Goal: Task Accomplishment & Management: Use online tool/utility

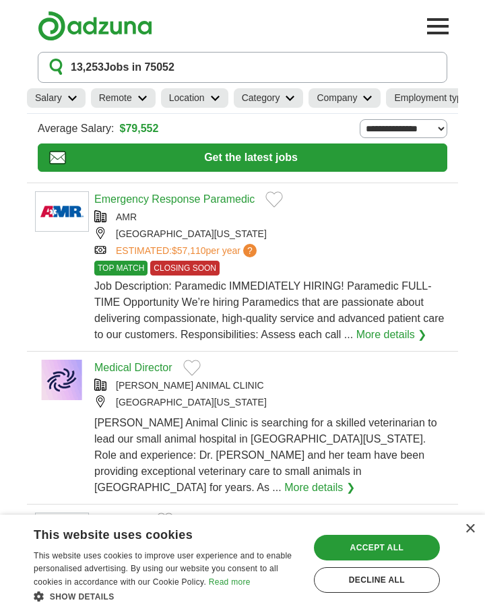
click at [303, 102] on link "Category" at bounding box center [269, 98] width 70 height 20
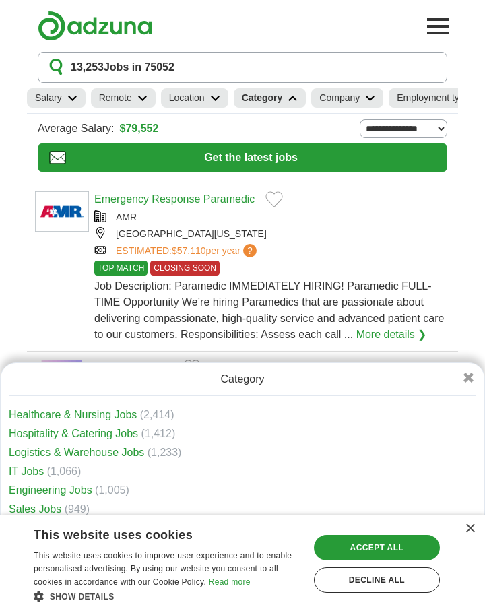
scroll to position [2, 0]
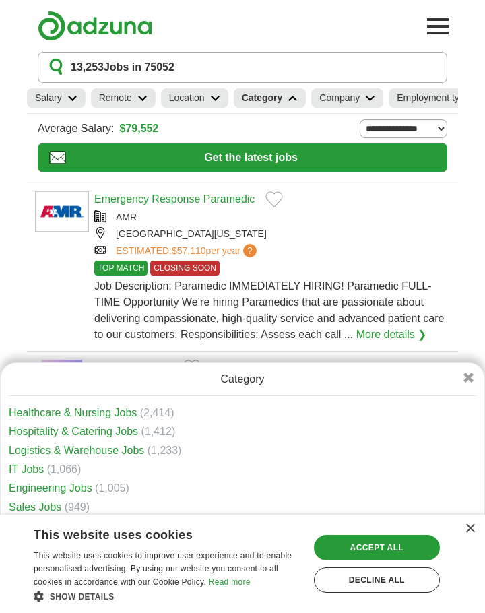
click at [32, 470] on link "IT Jobs" at bounding box center [26, 468] width 35 height 11
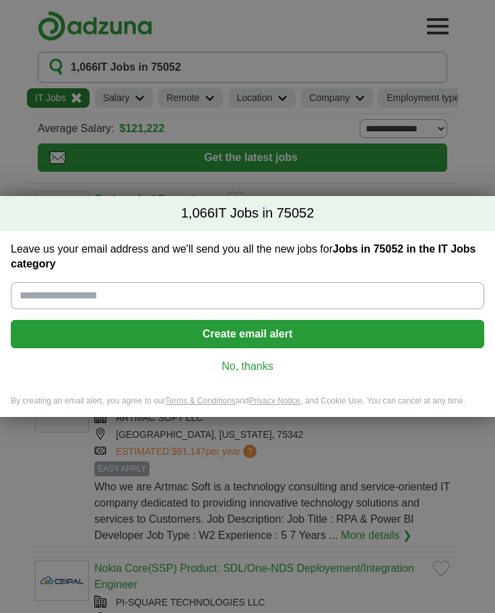
click at [254, 364] on link "No, thanks" at bounding box center [248, 366] width 452 height 15
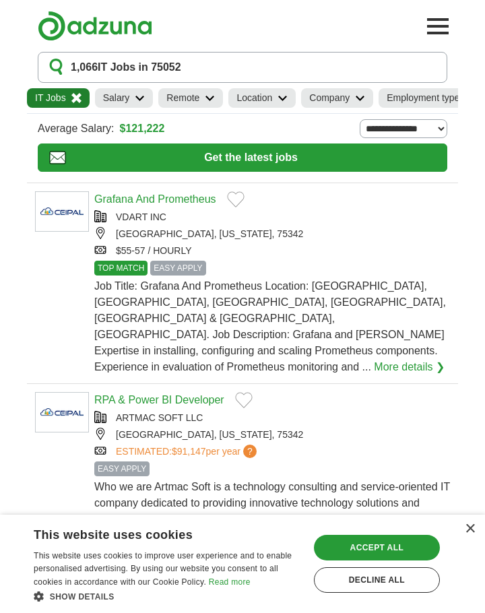
drag, startPoint x: 240, startPoint y: 127, endPoint x: 293, endPoint y: 131, distance: 53.3
click at [293, 131] on section "**********" at bounding box center [242, 126] width 409 height 24
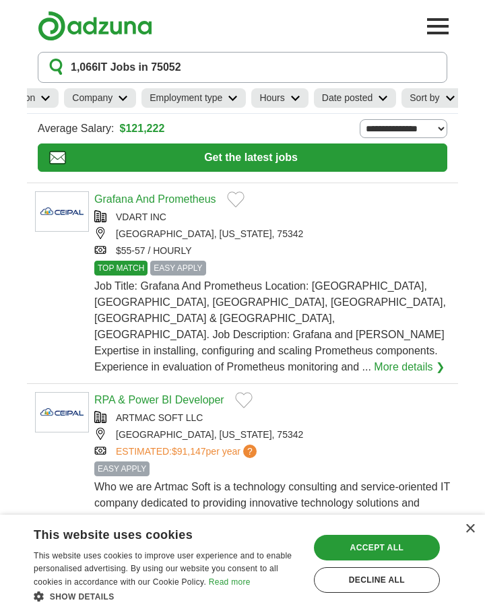
scroll to position [0, 242]
click at [293, 101] on icon at bounding box center [290, 98] width 10 height 7
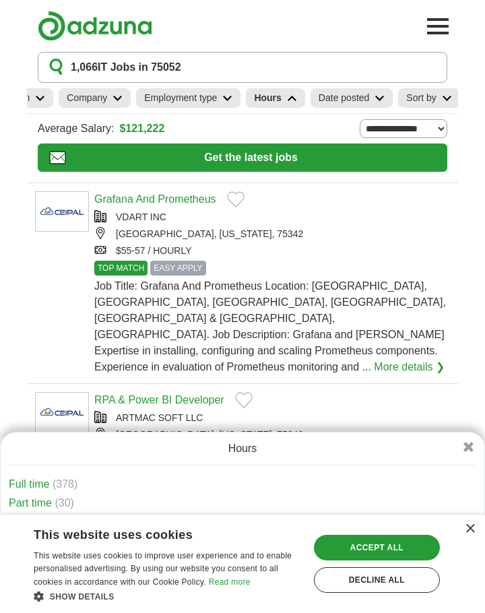
click at [293, 101] on icon at bounding box center [292, 98] width 10 height 7
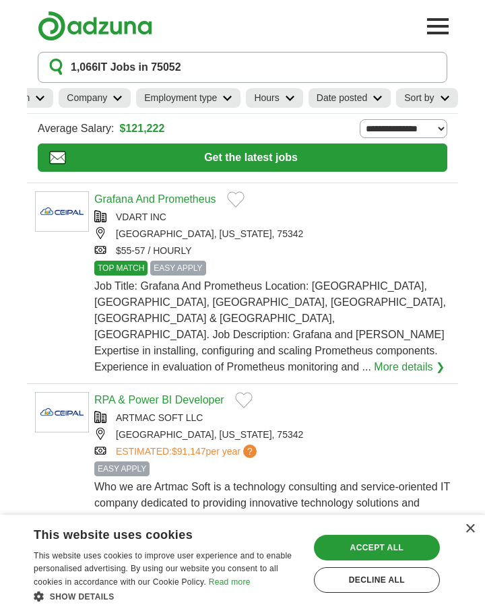
click at [330, 102] on h2 "Date posted" at bounding box center [341, 98] width 51 height 14
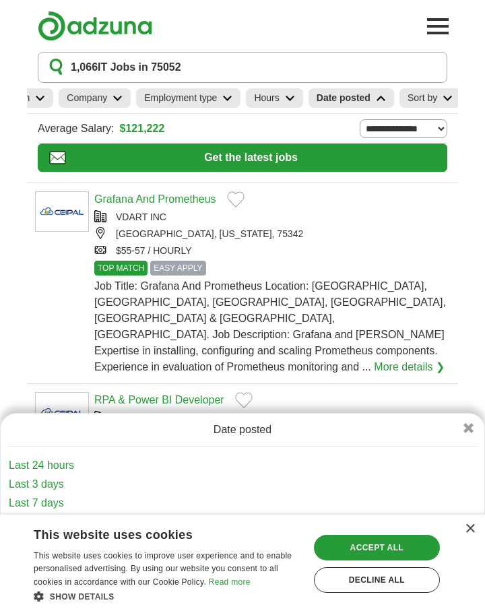
click at [330, 102] on h2 "Date posted" at bounding box center [343, 98] width 54 height 14
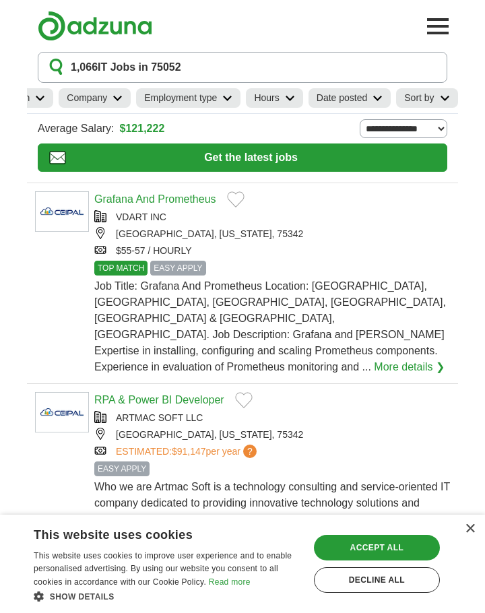
click at [332, 93] on h2 "Date posted" at bounding box center [341, 98] width 51 height 14
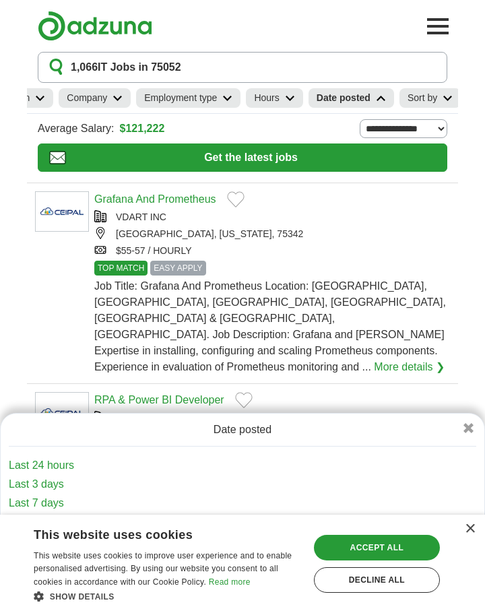
drag, startPoint x: 473, startPoint y: 523, endPoint x: 445, endPoint y: 527, distance: 28.6
click at [473, 523] on div "× This website uses cookies This website uses cookies to improve user experienc…" at bounding box center [242, 563] width 485 height 98
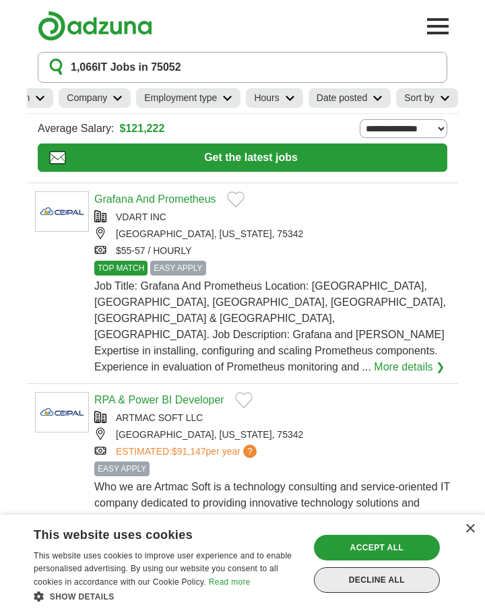
click at [372, 576] on div "Decline all" at bounding box center [377, 580] width 126 height 26
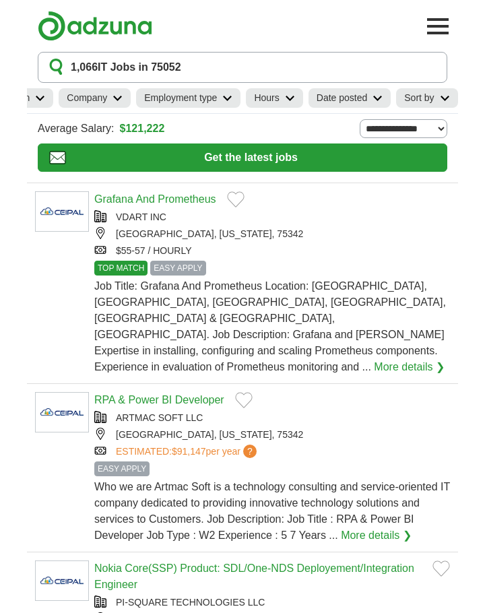
click at [351, 106] on link "Date posted" at bounding box center [349, 98] width 83 height 20
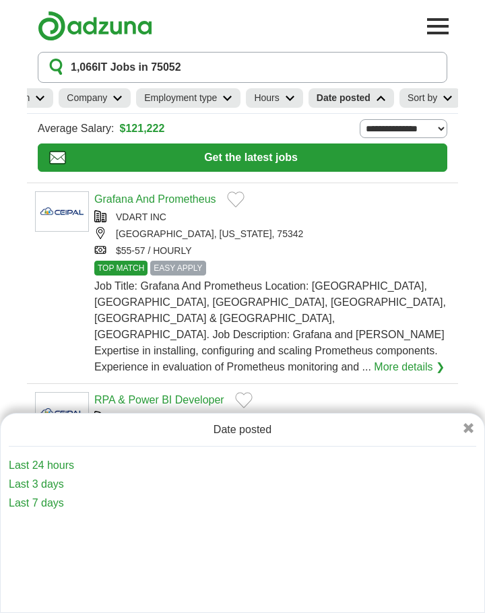
click at [44, 465] on link "Last 24 hours" at bounding box center [242, 465] width 467 height 16
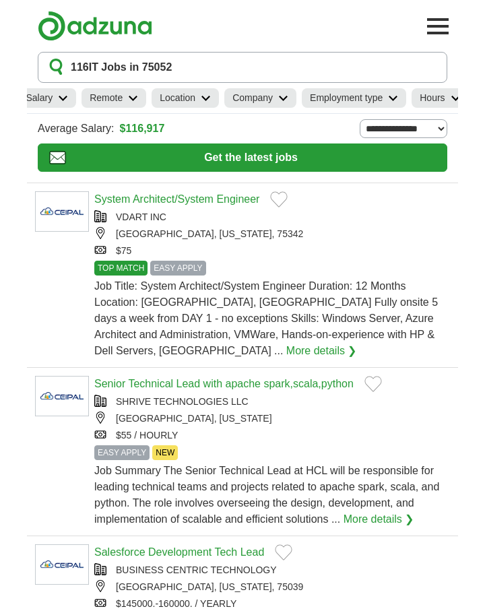
scroll to position [0, 172]
click at [364, 98] on h2 "Employment type" at bounding box center [345, 98] width 73 height 14
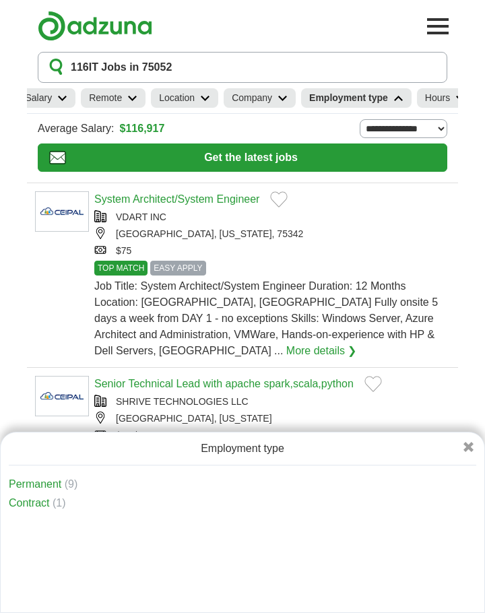
click at [364, 98] on h2 "Employment type" at bounding box center [348, 98] width 79 height 14
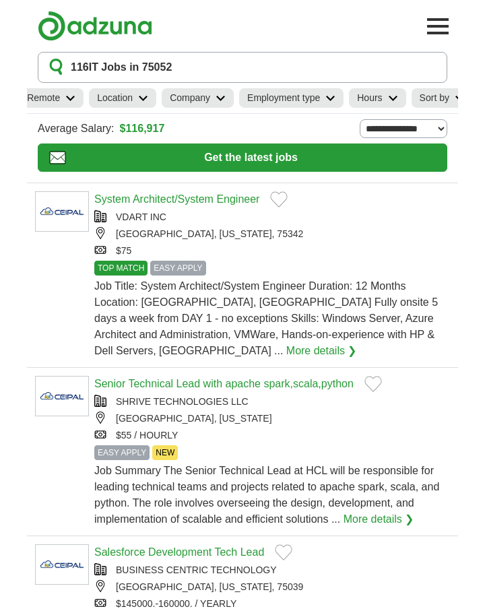
scroll to position [0, 248]
click at [430, 103] on h2 "Sort by" at bounding box center [420, 98] width 30 height 14
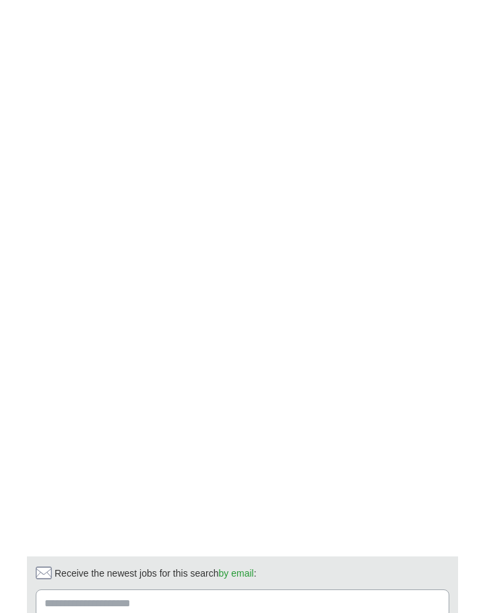
scroll to position [2288, 0]
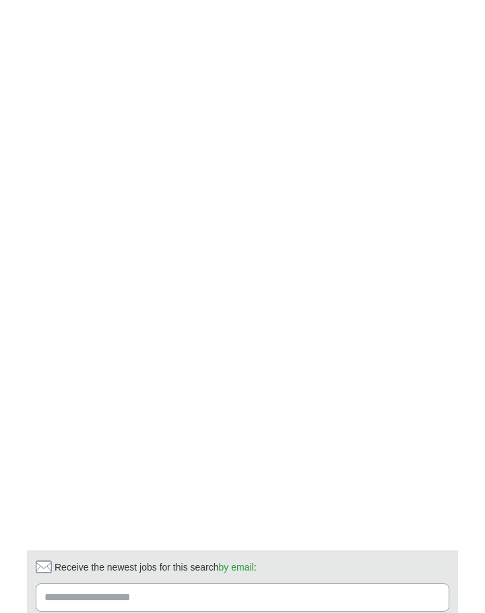
drag, startPoint x: 281, startPoint y: 567, endPoint x: 275, endPoint y: 547, distance: 21.1
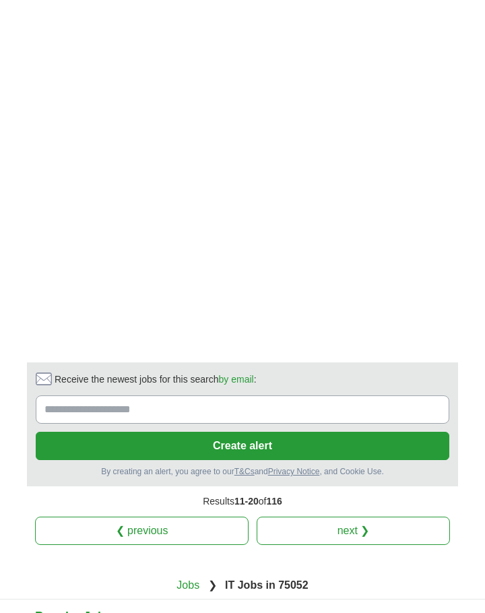
scroll to position [2423, 0]
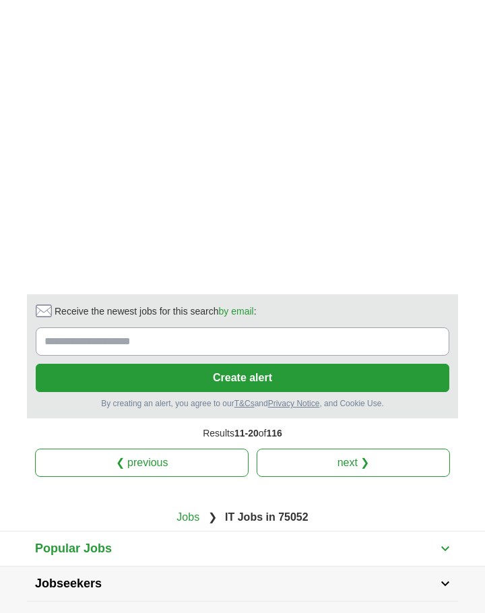
click at [324, 448] on link "next ❯" at bounding box center [352, 462] width 193 height 28
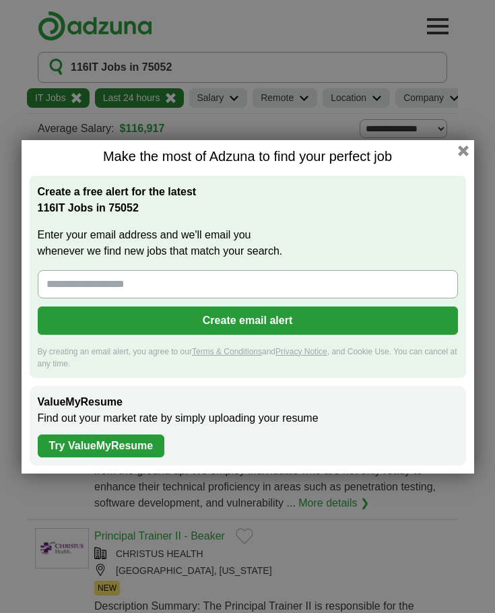
click at [468, 148] on button "button" at bounding box center [463, 150] width 11 height 11
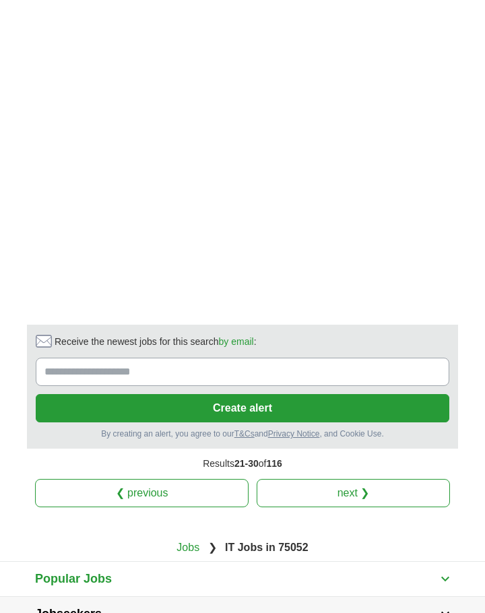
scroll to position [2288, 0]
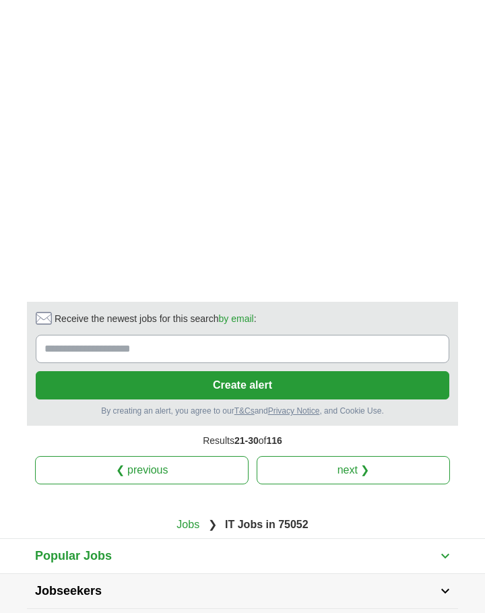
click at [316, 456] on link "next ❯" at bounding box center [352, 470] width 193 height 28
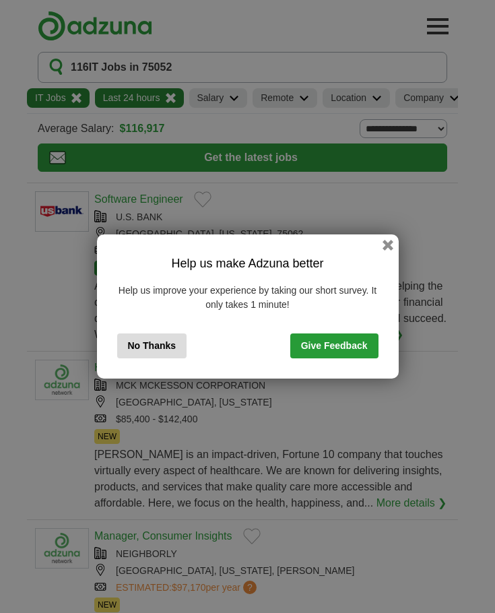
drag, startPoint x: 383, startPoint y: 250, endPoint x: 374, endPoint y: 258, distance: 12.0
click at [383, 251] on div "Help us make Adzuna better Help us improve your experience by taking our short …" at bounding box center [248, 306] width 302 height 144
click at [383, 246] on button "button" at bounding box center [387, 245] width 15 height 15
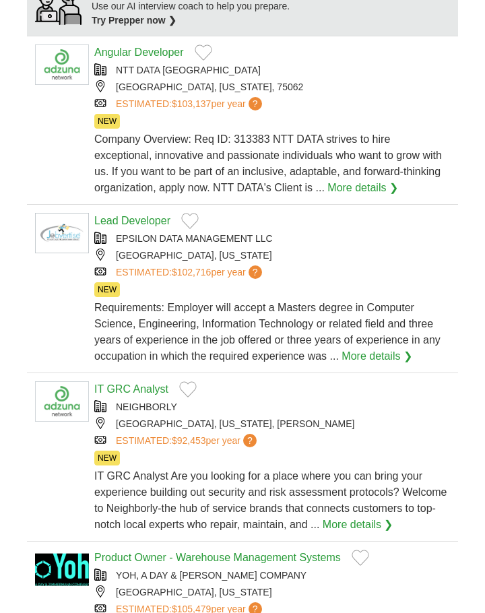
scroll to position [1010, 0]
